Goal: Information Seeking & Learning: Learn about a topic

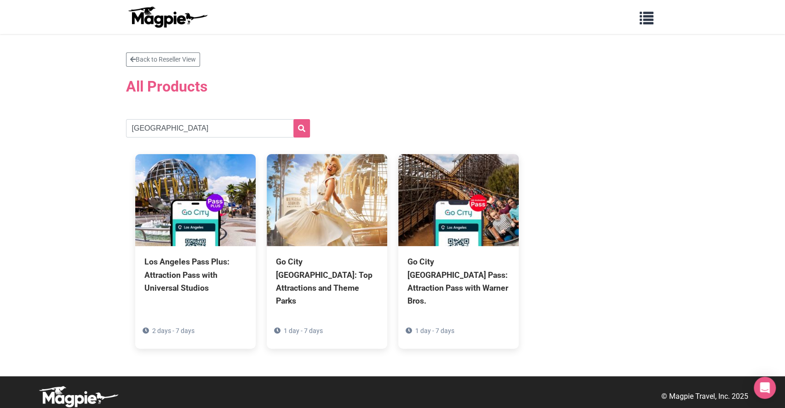
type input "[GEOGRAPHIC_DATA]"
click at [294, 119] on button "submit" at bounding box center [302, 128] width 17 height 18
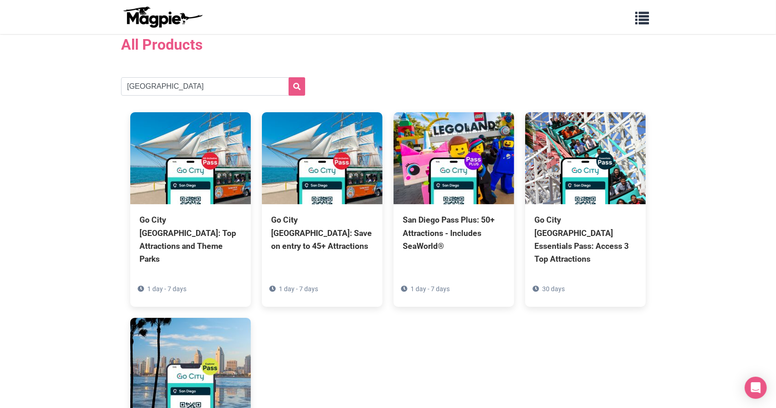
scroll to position [61, 0]
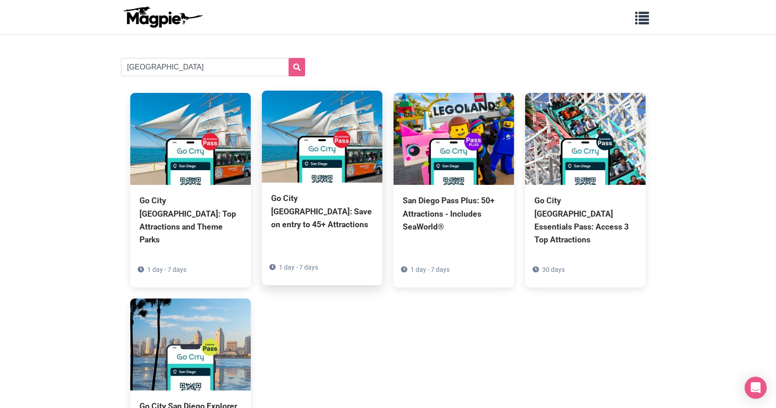
click at [346, 211] on div "Go City [GEOGRAPHIC_DATA]: Save on entry to 45+ Attractions" at bounding box center [322, 211] width 102 height 39
